Goal: Task Accomplishment & Management: Use online tool/utility

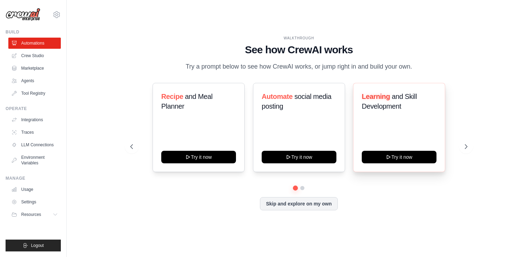
click at [395, 129] on div "Learning and Skill Development Try it now" at bounding box center [399, 127] width 92 height 89
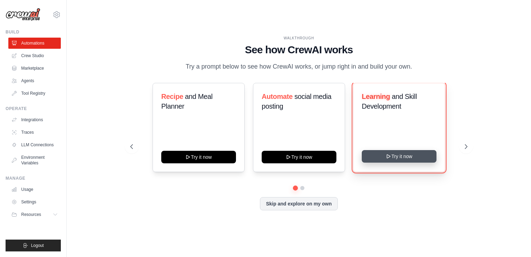
click at [386, 159] on icon at bounding box center [389, 156] width 6 height 6
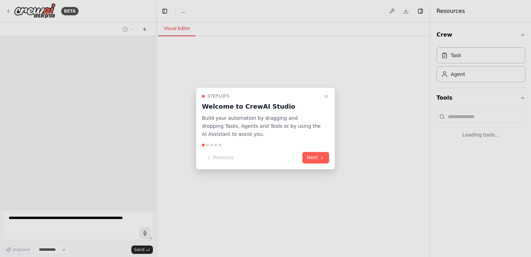
select select "****"
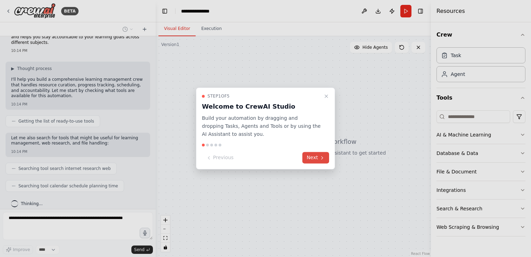
scroll to position [38, 0]
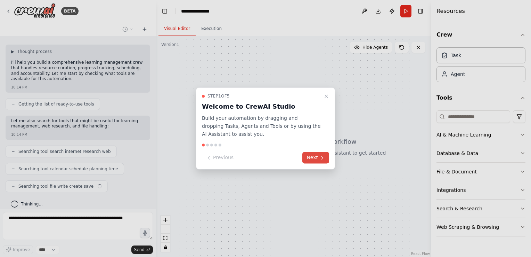
click at [316, 155] on button "Next" at bounding box center [315, 157] width 27 height 11
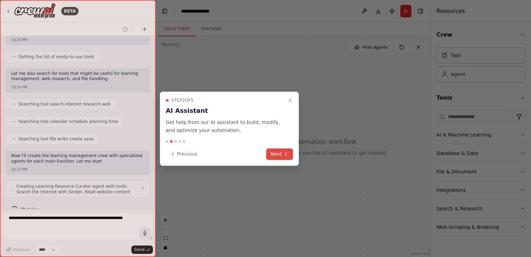
scroll to position [91, 0]
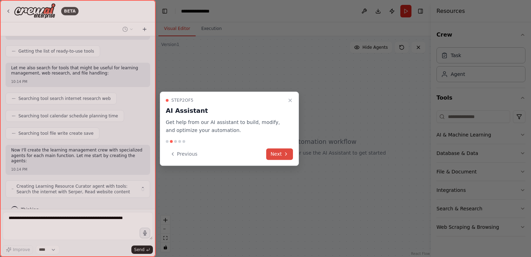
click at [274, 155] on button "Next" at bounding box center [279, 153] width 27 height 11
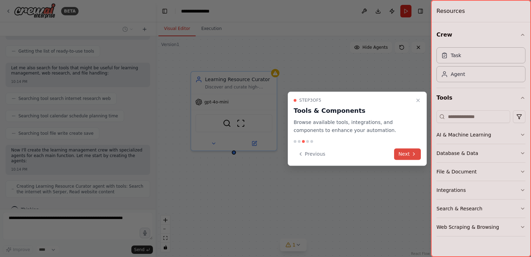
click at [403, 152] on button "Next" at bounding box center [407, 153] width 27 height 11
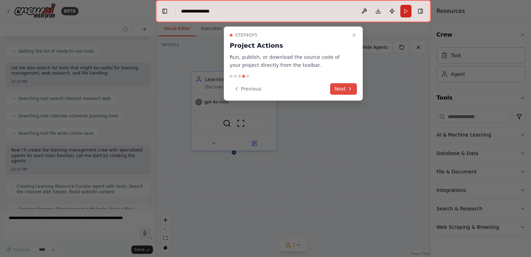
scroll to position [114, 0]
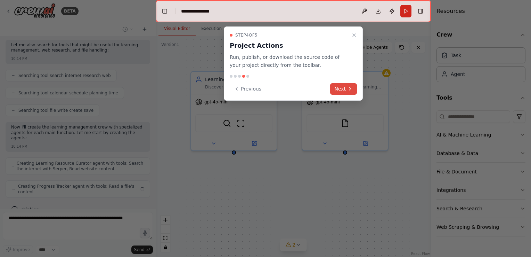
click at [340, 87] on button "Next" at bounding box center [343, 88] width 27 height 11
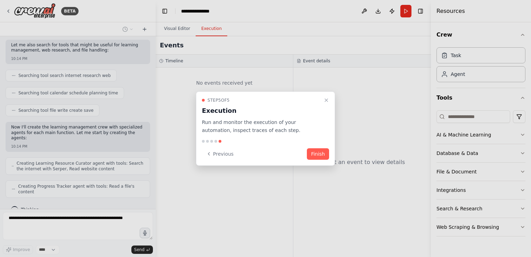
scroll to position [108, 0]
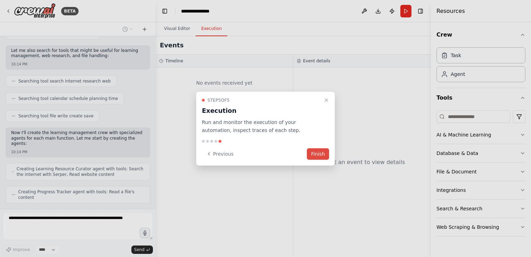
click at [316, 152] on button "Finish" at bounding box center [318, 153] width 22 height 11
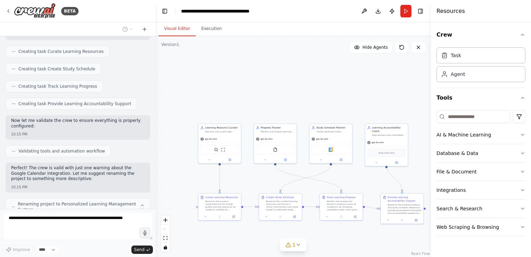
scroll to position [336, 0]
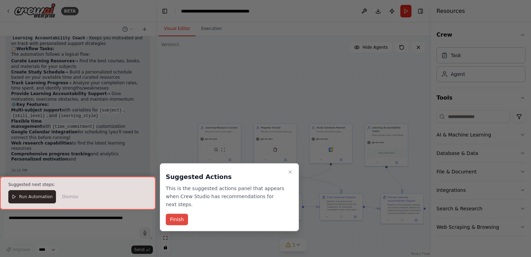
click at [173, 213] on button "Finish" at bounding box center [177, 218] width 22 height 11
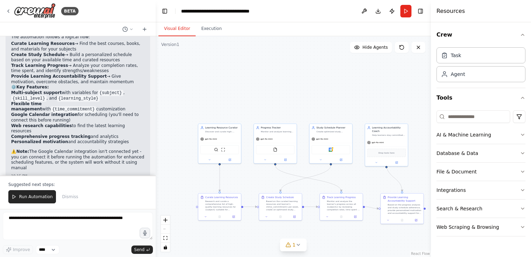
scroll to position [614, 0]
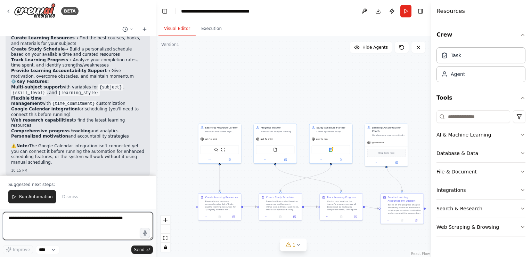
click at [66, 223] on textarea at bounding box center [78, 226] width 150 height 28
type textarea "**********"
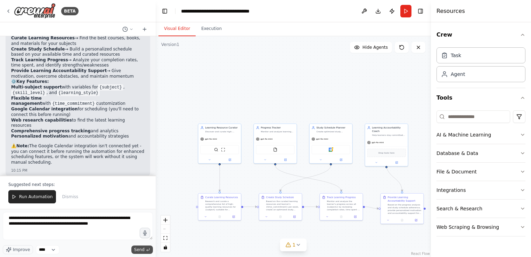
click at [137, 251] on span "Send" at bounding box center [139, 250] width 10 height 6
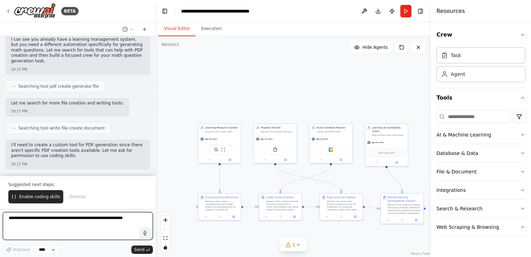
scroll to position [903, 0]
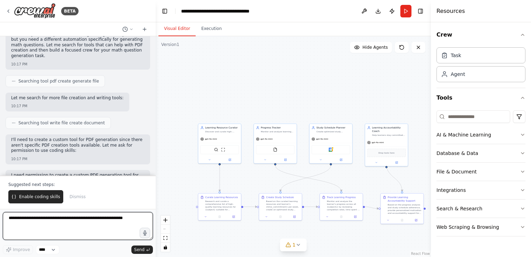
click at [42, 220] on textarea at bounding box center [78, 226] width 150 height 28
type textarea "***"
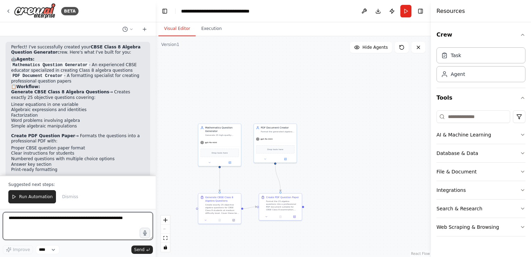
scroll to position [1773, 0]
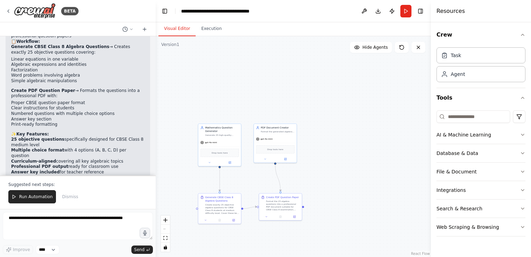
click at [286, 99] on div ".deletable-edge-delete-btn { width: 20px; height: 20px; border: 0px solid #ffff…" at bounding box center [293, 146] width 275 height 220
drag, startPoint x: 254, startPoint y: 146, endPoint x: 269, endPoint y: 104, distance: 45.1
click at [269, 104] on div "Drop tools here" at bounding box center [289, 106] width 43 height 13
drag, startPoint x: 224, startPoint y: 143, endPoint x: 208, endPoint y: 78, distance: 67.5
click at [208, 78] on div ".deletable-edge-delete-btn { width: 20px; height: 20px; border: 0px solid #ffff…" at bounding box center [293, 146] width 275 height 220
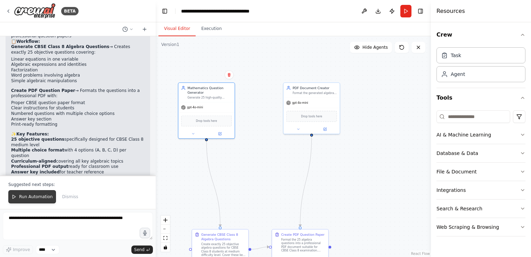
click at [36, 194] on span "Run Automation" at bounding box center [36, 197] width 34 height 6
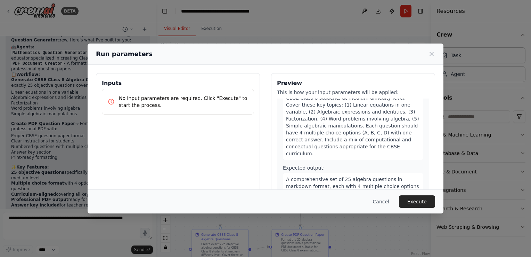
scroll to position [10, 0]
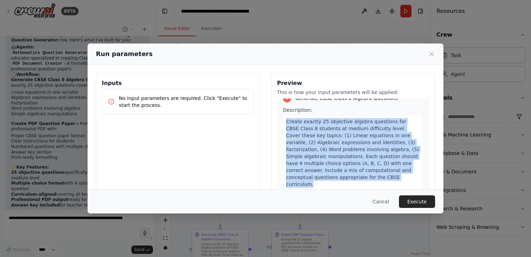
drag, startPoint x: 284, startPoint y: 123, endPoint x: 373, endPoint y: 175, distance: 103.2
click at [373, 175] on div "Create exactly 25 objective algebra questions for CBSE Class 8 students at medi…" at bounding box center [353, 153] width 140 height 76
copy span "Create exactly 25 objective algebra questions for CBSE Class 8 students at medi…"
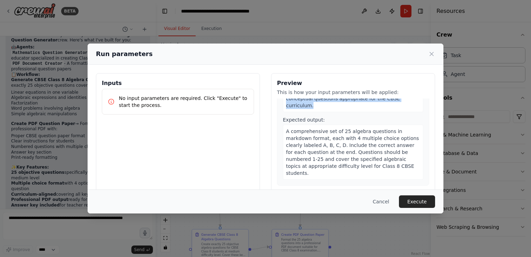
scroll to position [89, 0]
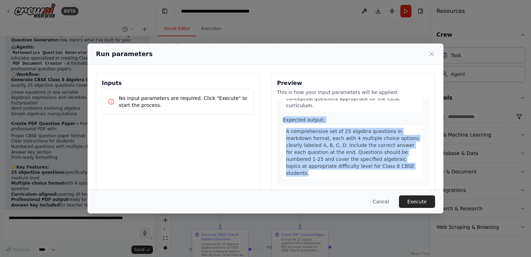
drag, startPoint x: 280, startPoint y: 112, endPoint x: 351, endPoint y: 158, distance: 84.3
click at [351, 158] on div "Expected output: A comprehensive set of 25 algebra questions in markdown format…" at bounding box center [353, 147] width 140 height 63
copy div "Expected output: A comprehensive set of 25 algebra questions in markdown format…"
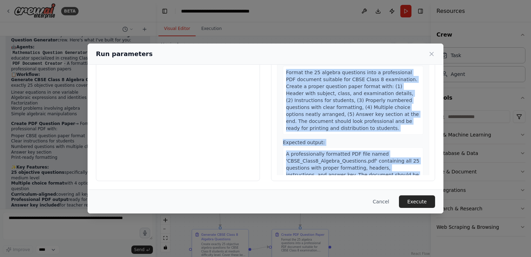
scroll to position [188, 0]
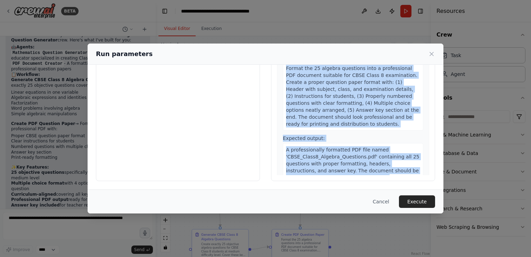
drag, startPoint x: 293, startPoint y: 79, endPoint x: 348, endPoint y: 164, distance: 100.9
click at [348, 164] on div "2 Create PDF Question Paper Description: Format the 25 algebra questions into a…" at bounding box center [353, 112] width 152 height 155
copy div "Create PDF Question Paper Description: Format the 25 algebra questions into a p…"
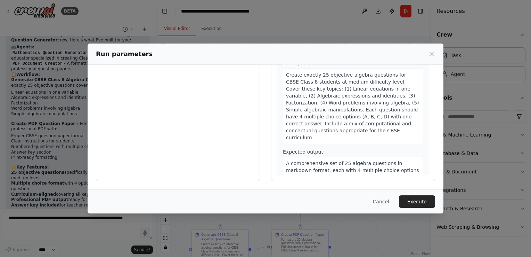
scroll to position [0, 0]
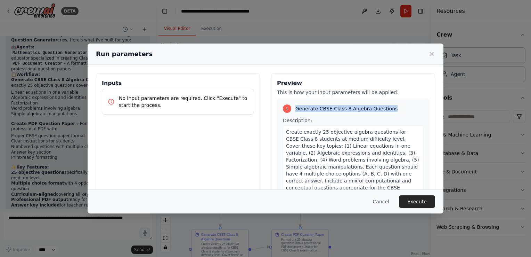
drag, startPoint x: 293, startPoint y: 107, endPoint x: 390, endPoint y: 107, distance: 96.3
click at [390, 107] on div "1 Generate CBSE Class 8 Algebra Questions" at bounding box center [353, 108] width 140 height 8
copy span "Generate CBSE Class 8 Algebra Questions"
click at [419, 201] on button "Execute" at bounding box center [417, 201] width 36 height 13
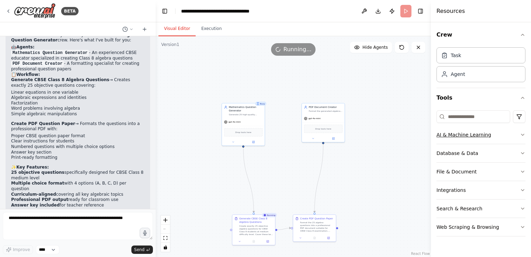
click at [523, 134] on icon "button" at bounding box center [523, 135] width 6 height 6
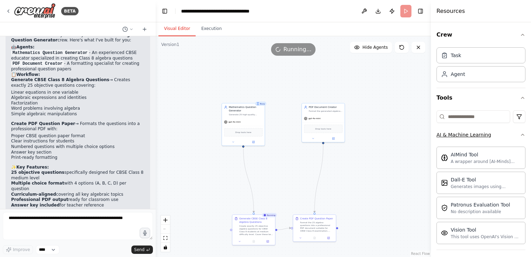
click at [523, 134] on div "Crew Task Agent Tools AI & Machine Learning AIMind Tool A wrapper around [AI-Mi…" at bounding box center [481, 139] width 100 height 234
click at [520, 134] on icon "button" at bounding box center [523, 135] width 6 height 6
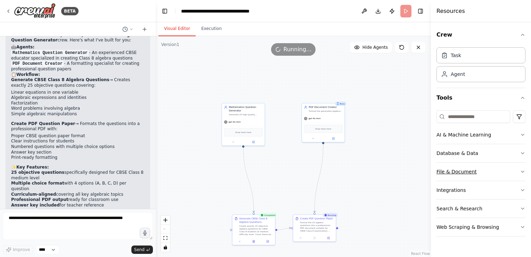
click at [522, 170] on icon "button" at bounding box center [523, 172] width 6 height 6
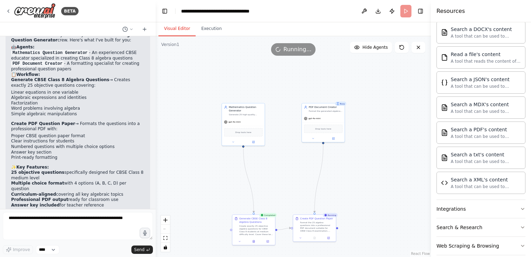
scroll to position [189, 0]
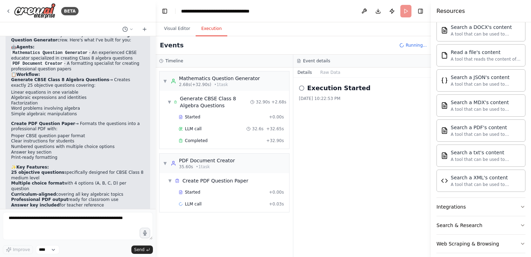
click at [207, 30] on button "Execution" at bounding box center [212, 29] width 32 height 15
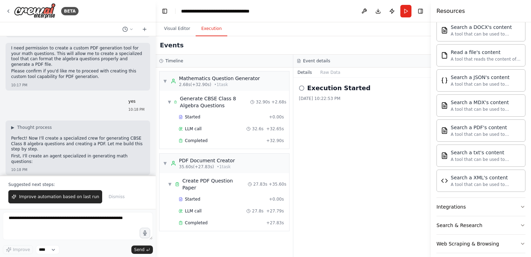
scroll to position [1029, 0]
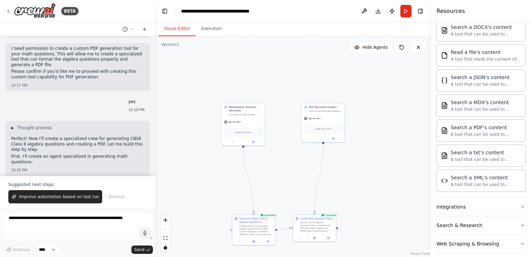
click at [171, 29] on button "Visual Editor" at bounding box center [177, 29] width 37 height 15
click at [321, 227] on div "Format the 25 algebra questions into a professional PDF document suitable for C…" at bounding box center [317, 225] width 34 height 11
click at [358, 172] on div ".deletable-edge-delete-btn { width: 20px; height: 20px; border: 0px solid #ffff…" at bounding box center [293, 146] width 275 height 220
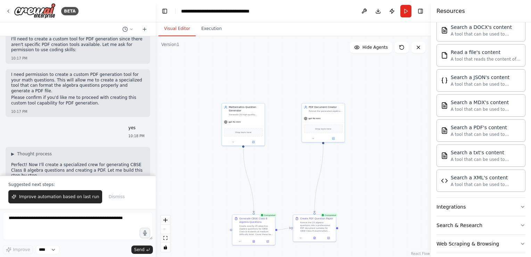
scroll to position [991, 0]
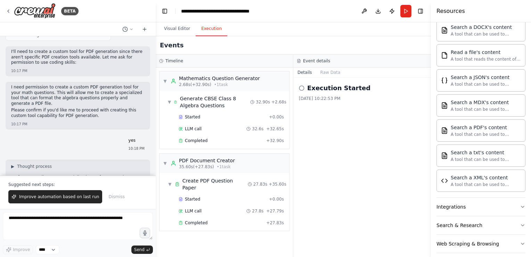
click at [211, 33] on button "Execution" at bounding box center [212, 29] width 32 height 15
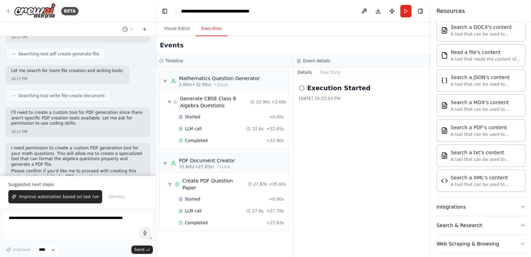
scroll to position [928, 0]
click at [37, 12] on img at bounding box center [35, 11] width 42 height 16
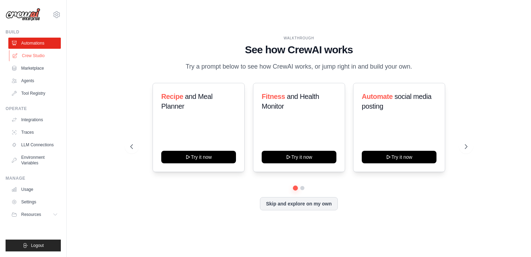
click at [34, 54] on link "Crew Studio" at bounding box center [35, 55] width 53 height 11
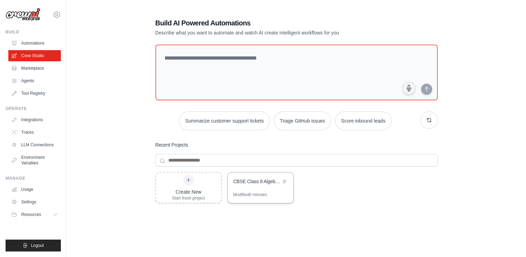
click at [252, 187] on div "CBSE Class 8 Algebra Question Generator" at bounding box center [261, 181] width 66 height 19
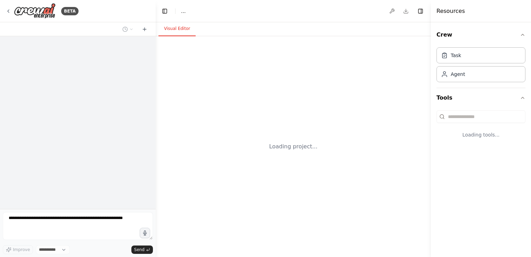
select select "****"
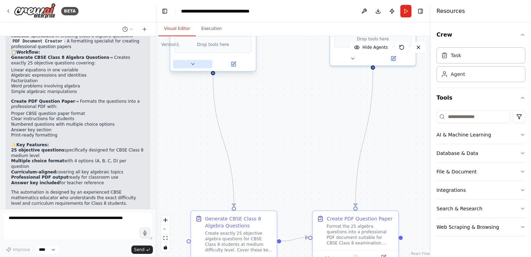
scroll to position [1740, 0]
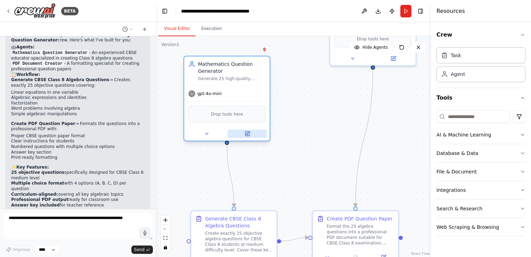
drag, startPoint x: 208, startPoint y: 52, endPoint x: 228, endPoint y: 133, distance: 83.3
click at [228, 133] on div "gpt-4o-mini Drop tools here" at bounding box center [227, 113] width 86 height 55
click at [369, 55] on button at bounding box center [352, 57] width 39 height 8
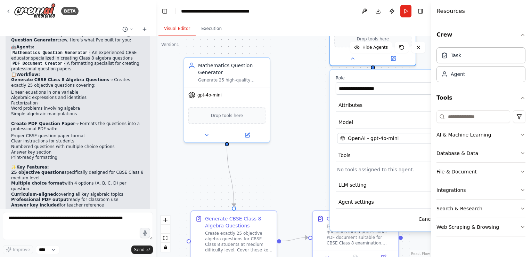
drag, startPoint x: 373, startPoint y: 42, endPoint x: 378, endPoint y: 113, distance: 71.4
click at [378, 113] on div "Version 1 Show Tools Hide Agents .deletable-edge-delete-btn { width: 20px; heig…" at bounding box center [293, 146] width 275 height 220
click at [315, 99] on div ".deletable-edge-delete-btn { width: 20px; height: 20px; border: 0px solid #ffff…" at bounding box center [293, 146] width 275 height 220
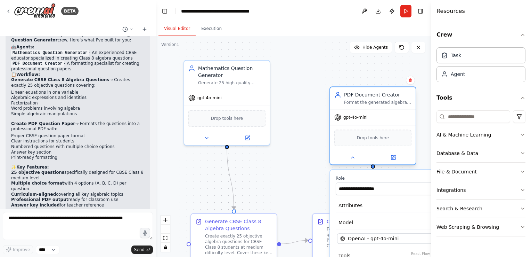
drag, startPoint x: 343, startPoint y: 41, endPoint x: 341, endPoint y: 144, distance: 103.3
click at [341, 144] on div "Drop tools here" at bounding box center [372, 137] width 77 height 17
click at [311, 123] on div ".deletable-edge-delete-btn { width: 20px; height: 20px; border: 0px solid #ffff…" at bounding box center [293, 146] width 275 height 220
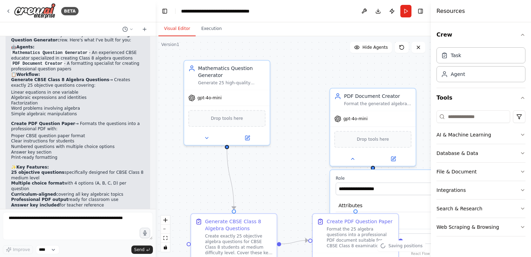
click at [312, 119] on div ".deletable-edge-delete-btn { width: 20px; height: 20px; border: 0px solid #ffff…" at bounding box center [293, 146] width 275 height 220
click at [359, 117] on span "gpt-4o-mini" at bounding box center [356, 117] width 24 height 6
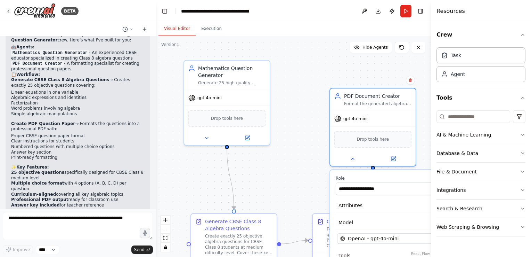
click at [375, 170] on div "**********" at bounding box center [399, 250] width 138 height 161
click at [386, 176] on label "Role" at bounding box center [399, 178] width 127 height 6
click at [353, 160] on button at bounding box center [352, 157] width 39 height 8
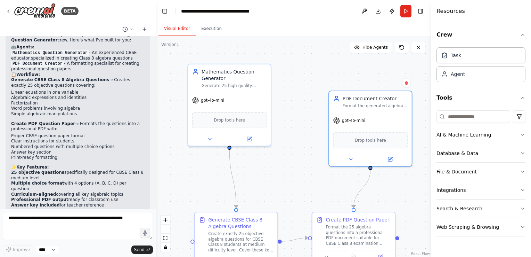
click at [522, 170] on icon "button" at bounding box center [523, 172] width 6 height 6
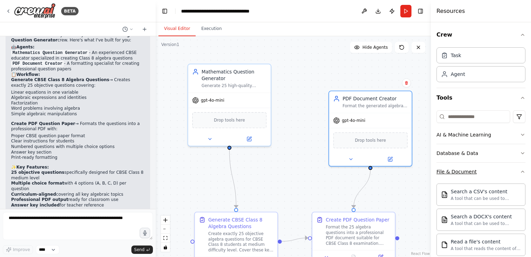
click at [522, 170] on div "Crew Task Agent Tools AI & Machine Learning Database & Data File & Document Sea…" at bounding box center [481, 139] width 100 height 234
click at [520, 171] on icon "button" at bounding box center [523, 172] width 6 height 6
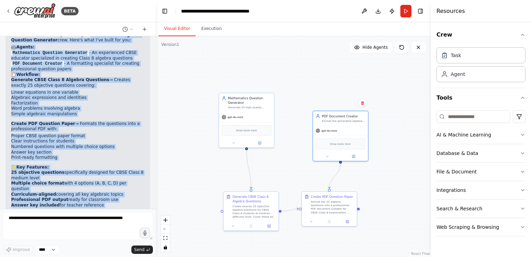
drag, startPoint x: 79, startPoint y: 66, endPoint x: 101, endPoint y: 151, distance: 87.9
click at [101, 151] on div "Perfect! I've successfully created your CBSE Class 8 Algebra Question Generator…" at bounding box center [78, 130] width 134 height 197
copy div "CBSE Class 8 Algebra Question Generator crew. Here's what I've built for you: 🤖…"
click at [188, 94] on div ".deletable-edge-delete-btn { width: 20px; height: 20px; border: 0px solid #ffff…" at bounding box center [293, 146] width 275 height 220
click at [130, 31] on icon at bounding box center [131, 29] width 4 height 4
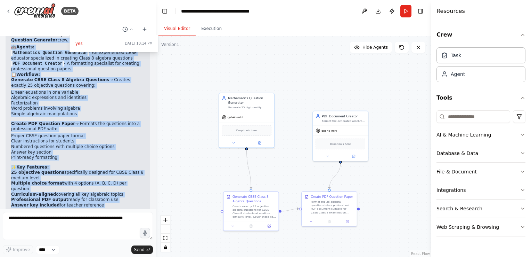
click at [177, 62] on div ".deletable-edge-delete-btn { width: 20px; height: 20px; border: 0px solid #ffff…" at bounding box center [293, 146] width 275 height 220
click at [421, 11] on button "Toggle Right Sidebar" at bounding box center [421, 11] width 10 height 10
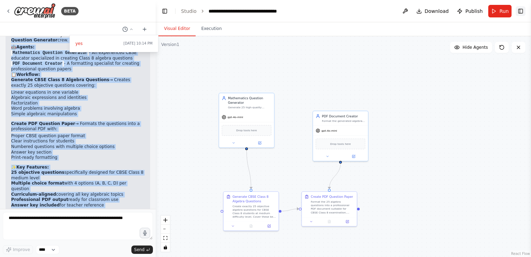
click at [522, 9] on button "Toggle Right Sidebar" at bounding box center [521, 11] width 10 height 10
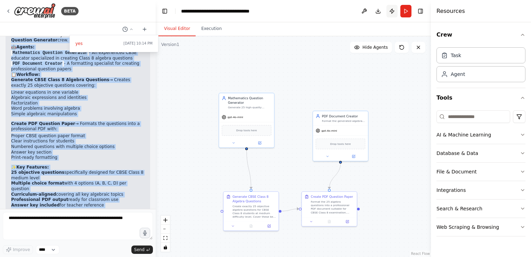
click at [390, 11] on button "Publish" at bounding box center [392, 11] width 11 height 13
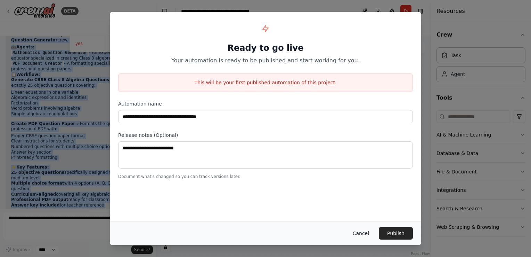
click at [361, 231] on button "Cancel" at bounding box center [360, 233] width 27 height 13
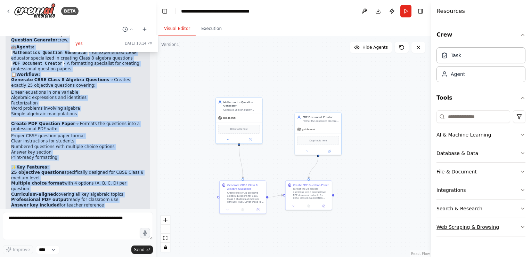
click at [522, 226] on icon "button" at bounding box center [523, 226] width 3 height 1
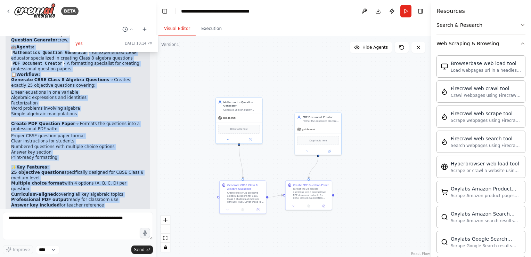
scroll to position [186, 0]
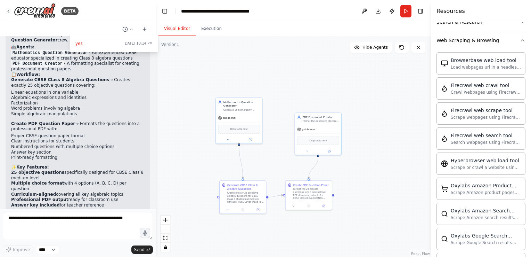
click at [8, 11] on div at bounding box center [78, 128] width 156 height 257
click at [8, 11] on icon at bounding box center [8, 11] width 1 height 3
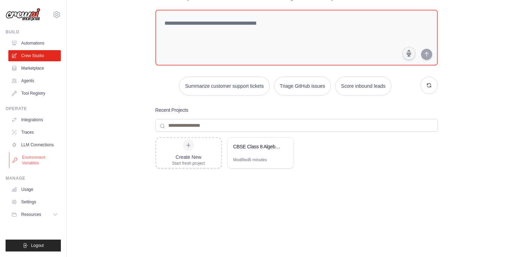
scroll to position [35, 0]
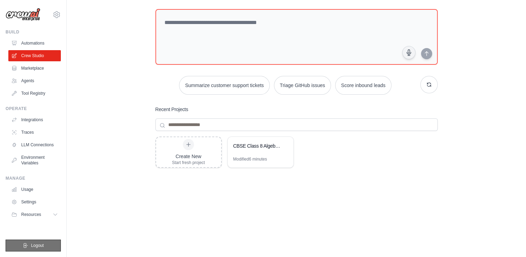
click at [37, 243] on span "Logout" at bounding box center [37, 245] width 13 height 6
click at [27, 202] on link "Settings" at bounding box center [35, 201] width 53 height 11
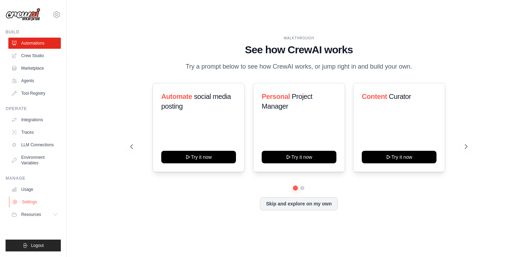
click at [24, 201] on link "Settings" at bounding box center [35, 201] width 53 height 11
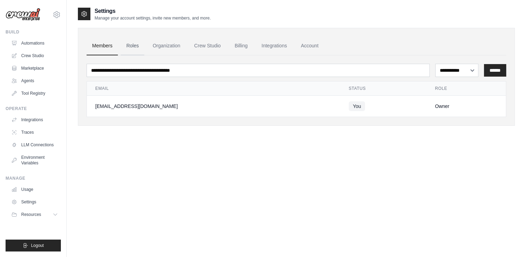
click at [135, 48] on link "Roles" at bounding box center [133, 46] width 24 height 19
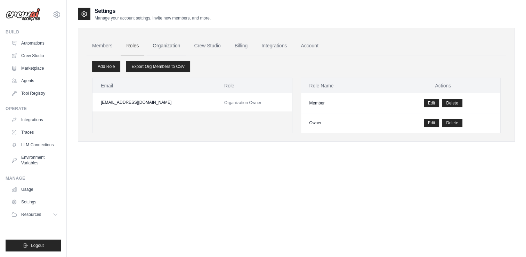
click at [168, 46] on link "Organization" at bounding box center [166, 46] width 39 height 19
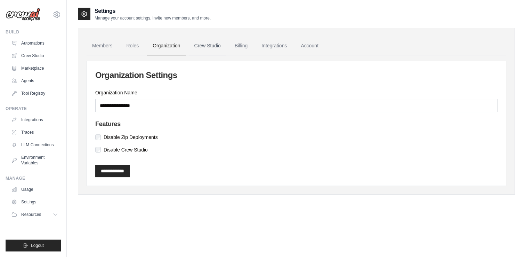
click at [209, 44] on link "Crew Studio" at bounding box center [208, 46] width 38 height 19
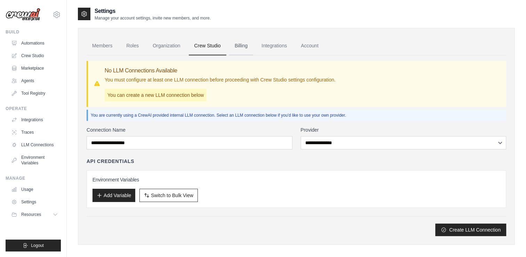
click at [246, 45] on link "Billing" at bounding box center [241, 46] width 24 height 19
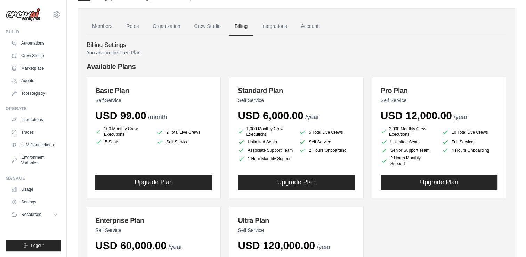
scroll to position [17, 0]
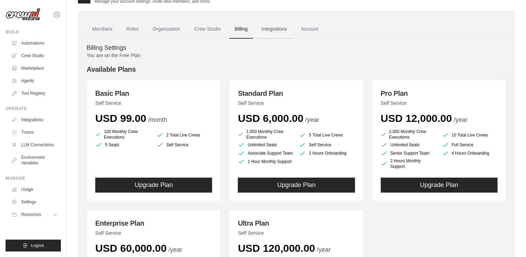
click at [282, 29] on link "Integrations" at bounding box center [274, 29] width 37 height 19
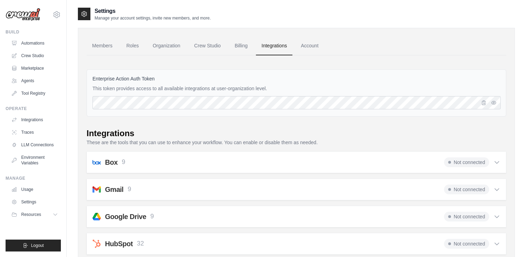
click at [495, 187] on icon at bounding box center [496, 189] width 7 height 7
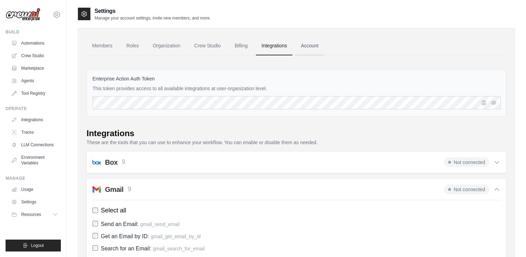
click at [317, 45] on link "Account" at bounding box center [309, 46] width 29 height 19
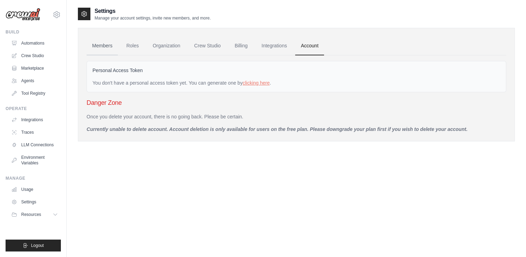
click at [105, 46] on link "Members" at bounding box center [102, 46] width 31 height 19
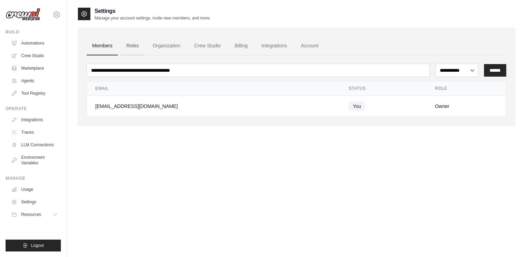
click at [136, 45] on link "Roles" at bounding box center [133, 46] width 24 height 19
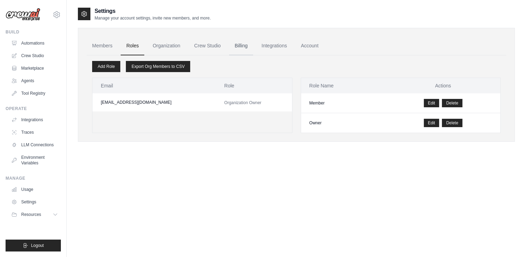
click at [248, 46] on link "Billing" at bounding box center [241, 46] width 24 height 19
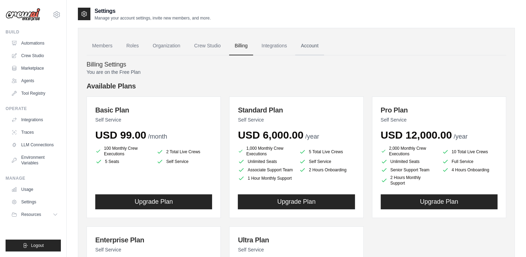
click at [324, 43] on link "Account" at bounding box center [309, 46] width 29 height 19
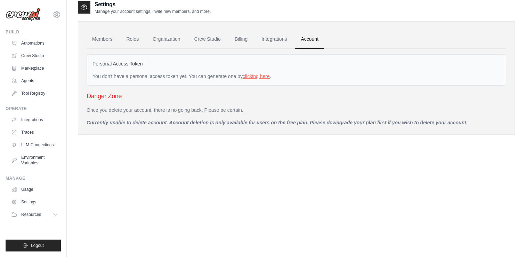
scroll to position [8, 0]
click at [55, 215] on icon at bounding box center [56, 214] width 6 height 6
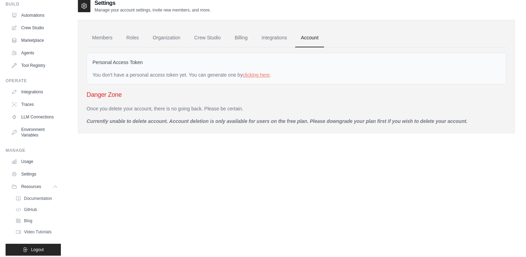
scroll to position [0, 0]
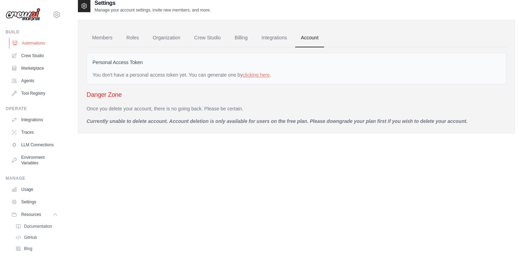
click at [38, 44] on link "Automations" at bounding box center [35, 43] width 53 height 11
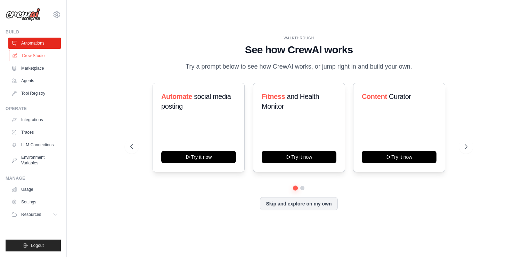
click at [33, 55] on link "Crew Studio" at bounding box center [35, 55] width 53 height 11
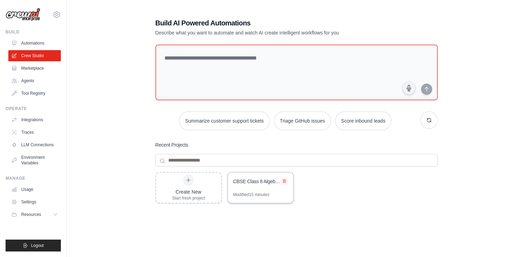
click at [284, 181] on icon at bounding box center [284, 181] width 4 height 4
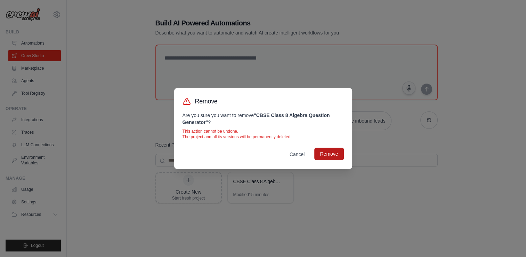
click at [327, 154] on button "Remove" at bounding box center [328, 153] width 29 height 13
click at [328, 153] on button "Remove" at bounding box center [328, 153] width 29 height 13
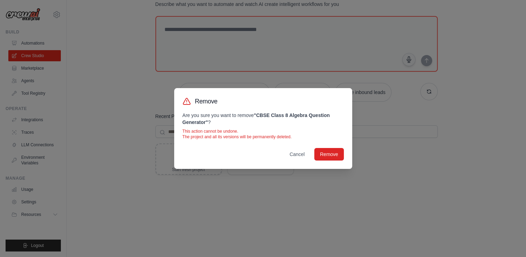
scroll to position [28, 0]
click at [328, 154] on button "Remove" at bounding box center [328, 153] width 29 height 13
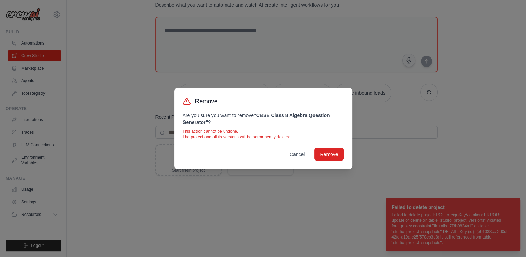
click at [455, 227] on div "Remove Are you sure you want to remove " CBSE Class 8 Algebra Question Generato…" at bounding box center [263, 128] width 526 height 257
click at [455, 227] on div "Failed to delete project: PG::ForeignKeyViolation: ERROR: update or delete on t…" at bounding box center [451, 228] width 120 height 33
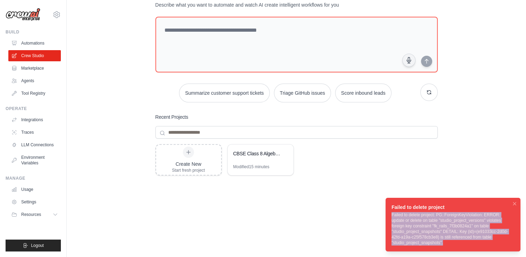
click at [455, 227] on div "Failed to delete project: PG::ForeignKeyViolation: ERROR: update or delete on t…" at bounding box center [451, 228] width 120 height 33
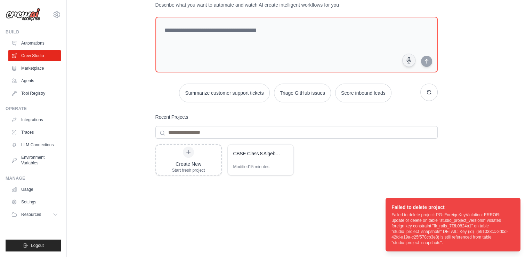
drag, startPoint x: 455, startPoint y: 227, endPoint x: 476, endPoint y: 129, distance: 100.5
click at [476, 129] on div "Build AI Powered Automations Describe what you want to automate and watch AI cr…" at bounding box center [296, 122] width 437 height 287
click at [456, 232] on div "Failed to delete project: PG::ForeignKeyViolation: ERROR: update or delete on t…" at bounding box center [451, 228] width 120 height 33
drag, startPoint x: 456, startPoint y: 232, endPoint x: 440, endPoint y: 221, distance: 19.1
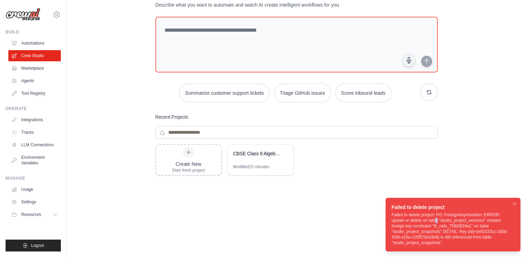
click at [440, 221] on div "Failed to delete project: PG::ForeignKeyViolation: ERROR: update or delete on t…" at bounding box center [451, 228] width 120 height 33
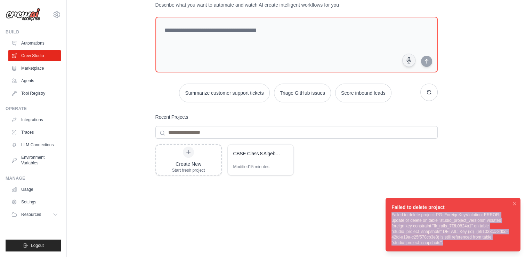
click at [440, 221] on div "Failed to delete project: PG::ForeignKeyViolation: ERROR: update or delete on t…" at bounding box center [451, 228] width 120 height 33
click at [55, 15] on icon at bounding box center [57, 14] width 8 height 8
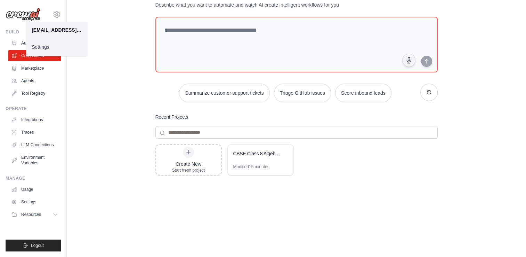
click at [42, 47] on link "Settings" at bounding box center [56, 47] width 61 height 13
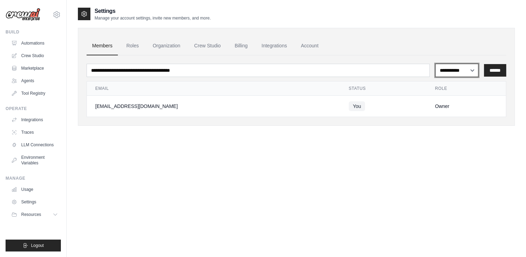
click at [471, 69] on select "**********" at bounding box center [456, 70] width 43 height 13
select select "******"
click at [435, 64] on select "**********" at bounding box center [456, 70] width 43 height 13
click at [134, 47] on link "Roles" at bounding box center [133, 46] width 24 height 19
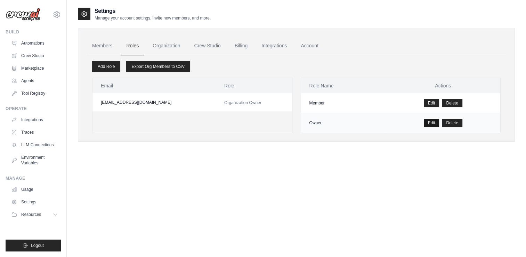
click at [430, 123] on link "Edit" at bounding box center [432, 123] width 16 height 8
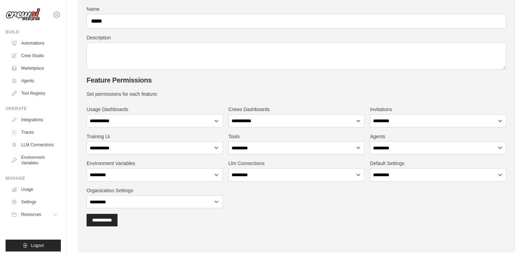
scroll to position [78, 0]
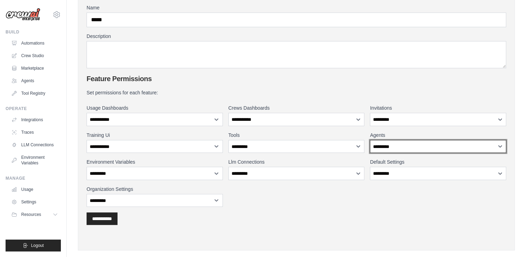
click at [385, 143] on select "**********" at bounding box center [438, 146] width 136 height 13
select select "******"
click at [370, 140] on select "**********" at bounding box center [438, 146] width 136 height 13
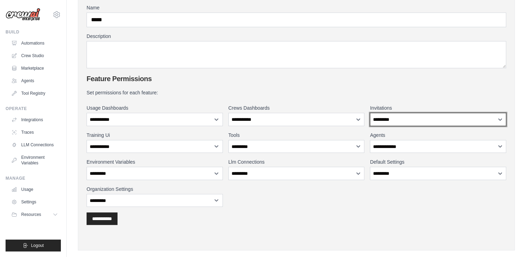
click at [389, 118] on select "**********" at bounding box center [438, 119] width 136 height 13
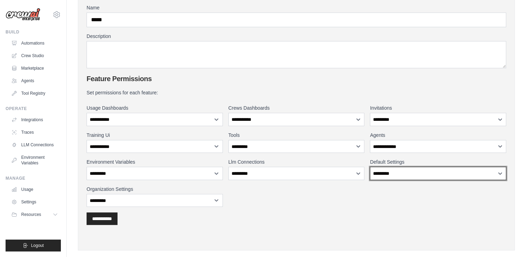
click at [389, 172] on select "**********" at bounding box center [438, 173] width 136 height 13
select select "******"
click at [370, 167] on select "**********" at bounding box center [438, 173] width 136 height 13
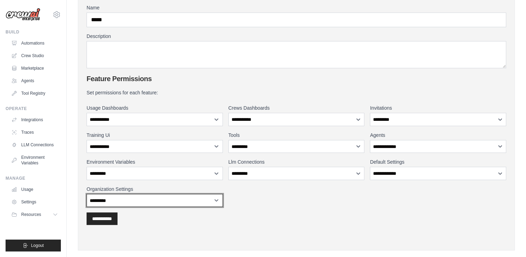
click at [168, 203] on select "**********" at bounding box center [155, 200] width 136 height 13
drag, startPoint x: 168, startPoint y: 203, endPoint x: 228, endPoint y: 205, distance: 60.2
click at [228, 205] on div "**********" at bounding box center [297, 148] width 420 height 118
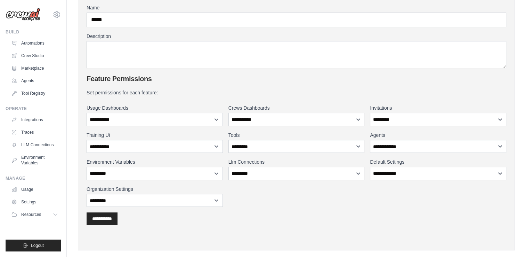
click at [274, 218] on div "**********" at bounding box center [297, 218] width 420 height 13
click at [108, 217] on input "**********" at bounding box center [102, 218] width 31 height 13
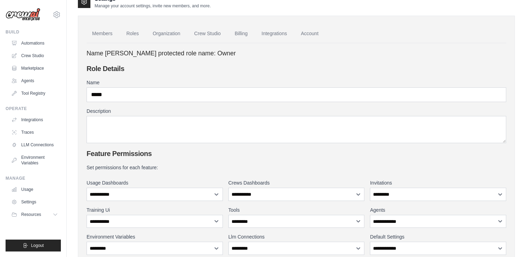
scroll to position [19, 0]
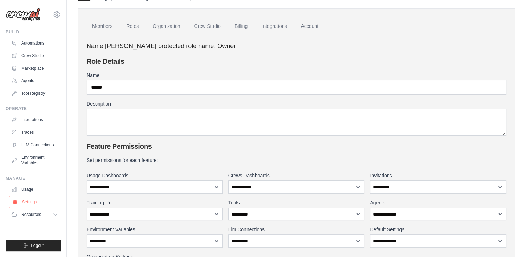
click at [30, 200] on link "Settings" at bounding box center [35, 201] width 53 height 11
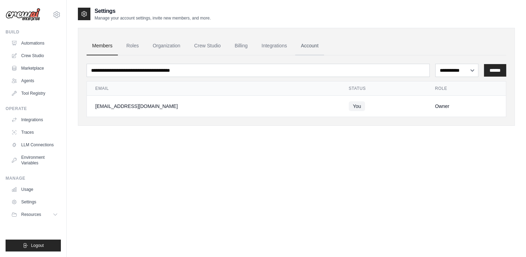
click at [324, 45] on link "Account" at bounding box center [309, 46] width 29 height 19
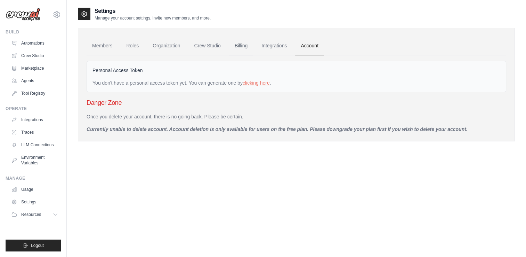
click at [250, 44] on link "Billing" at bounding box center [241, 46] width 24 height 19
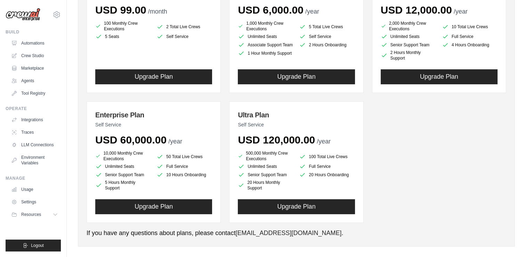
scroll to position [136, 0]
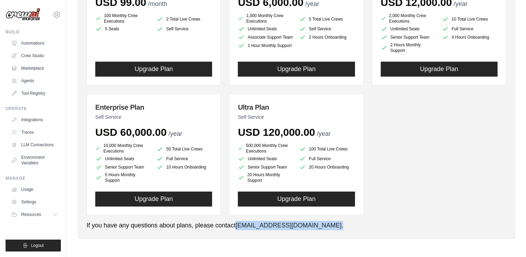
drag, startPoint x: 310, startPoint y: 225, endPoint x: 248, endPoint y: 226, distance: 62.9
click at [248, 226] on p "If you have any questions about plans, please contact support@crewai.com ." at bounding box center [297, 224] width 420 height 9
copy p "support@crewai.com ."
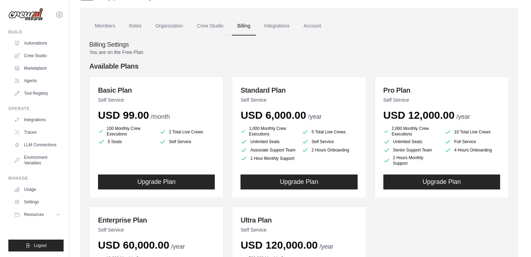
scroll to position [0, 0]
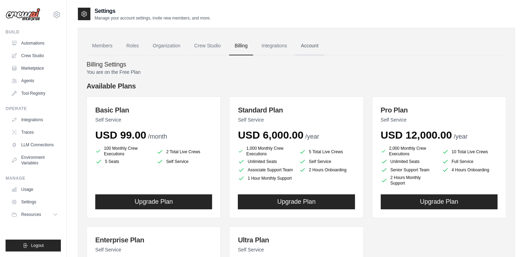
click at [323, 44] on link "Account" at bounding box center [309, 46] width 29 height 19
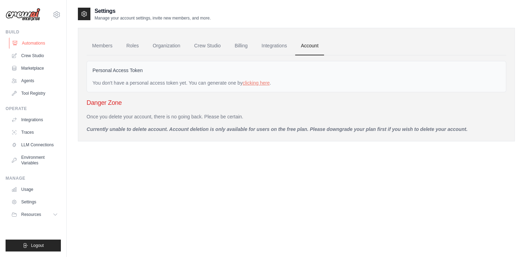
click at [31, 44] on link "Automations" at bounding box center [35, 43] width 53 height 11
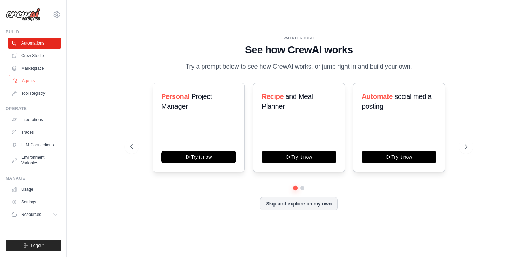
click at [26, 79] on link "Agents" at bounding box center [35, 80] width 53 height 11
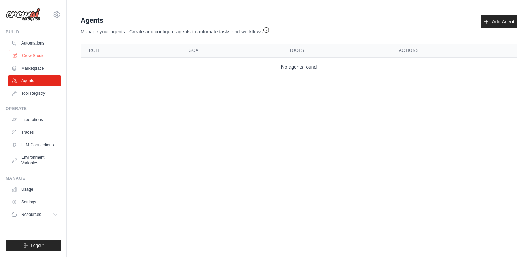
click at [34, 57] on link "Crew Studio" at bounding box center [35, 55] width 53 height 11
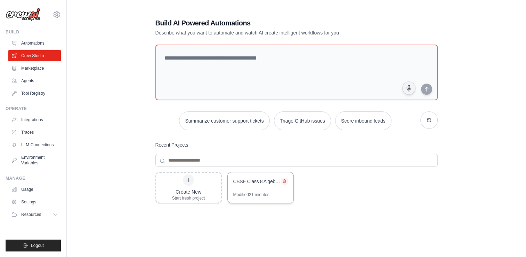
click at [287, 181] on button at bounding box center [284, 180] width 7 height 7
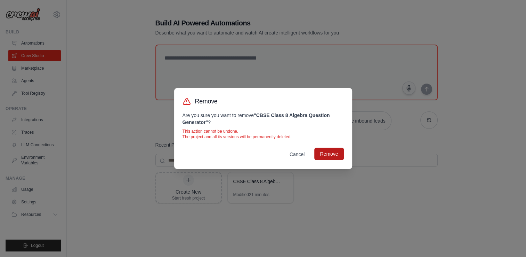
click at [323, 154] on button "Remove" at bounding box center [328, 153] width 29 height 13
click at [509, 241] on div "Remove Are you sure you want to remove " CBSE Class 8 Algebra Question Generato…" at bounding box center [263, 128] width 526 height 257
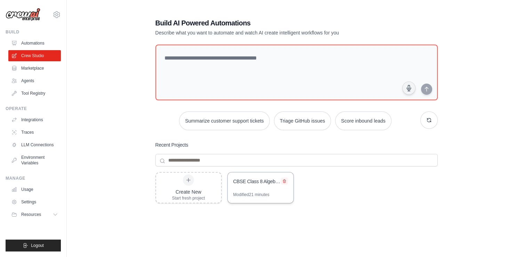
click at [283, 180] on icon at bounding box center [284, 181] width 4 height 4
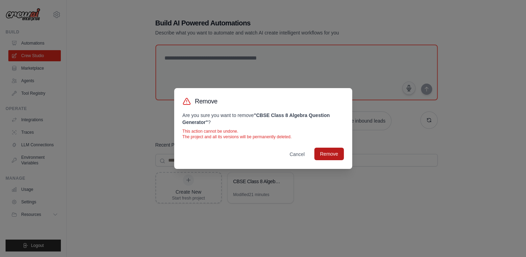
click at [325, 156] on button "Remove" at bounding box center [328, 153] width 29 height 13
click at [330, 154] on button "Remove" at bounding box center [328, 153] width 29 height 13
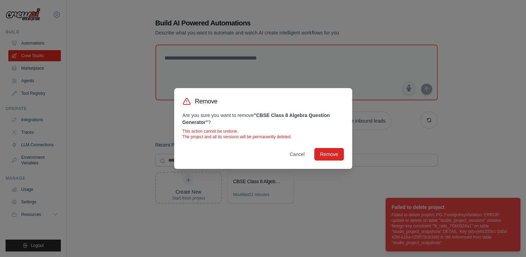
click at [363, 59] on div "Remove Are you sure you want to remove " CBSE Class 8 Algebra Question Generato…" at bounding box center [263, 128] width 526 height 257
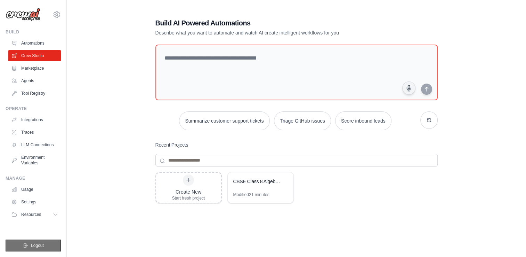
click at [33, 242] on button "Logout" at bounding box center [33, 245] width 55 height 12
